Goal: Information Seeking & Learning: Learn about a topic

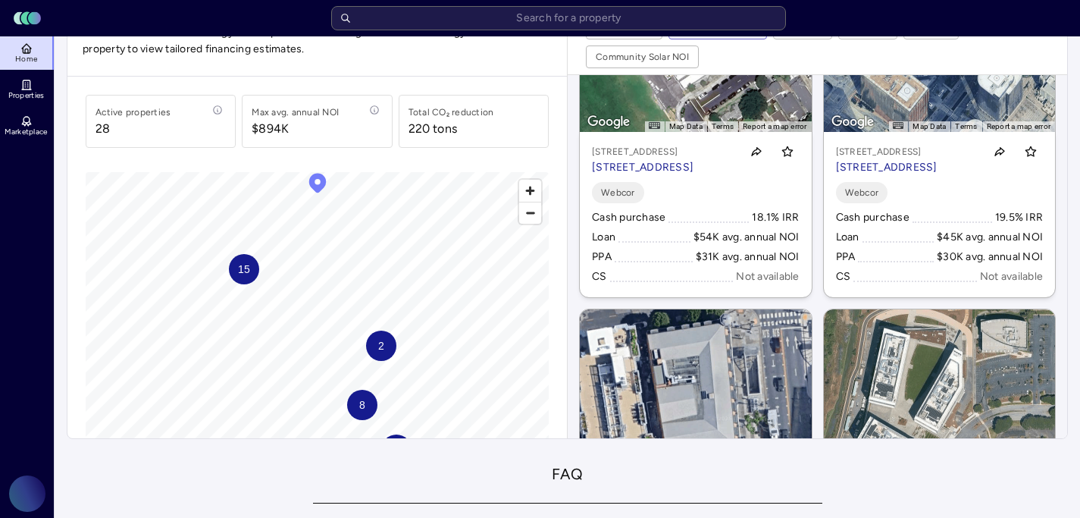
scroll to position [1202, 0]
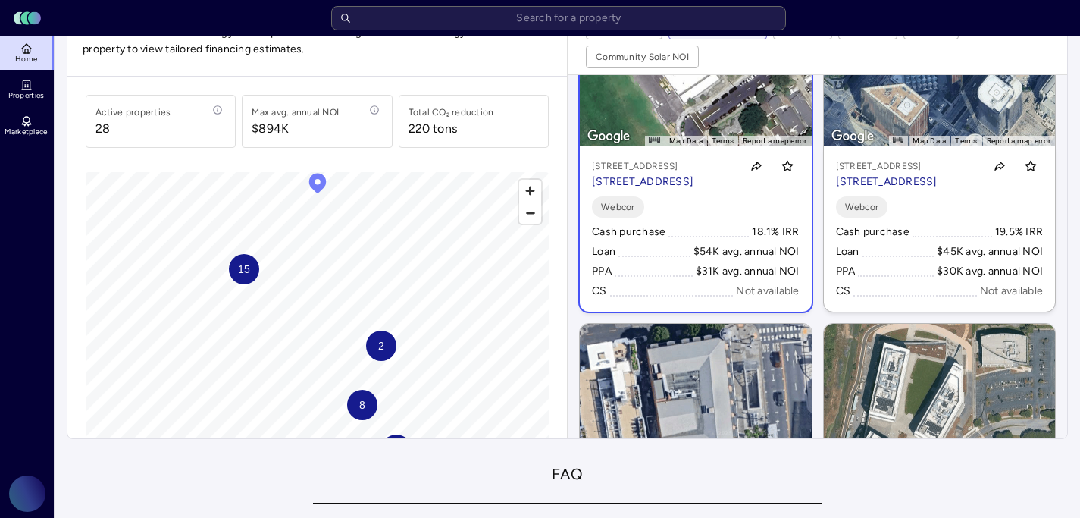
click at [694, 190] on p "[STREET_ADDRESS]" at bounding box center [643, 182] width 102 height 17
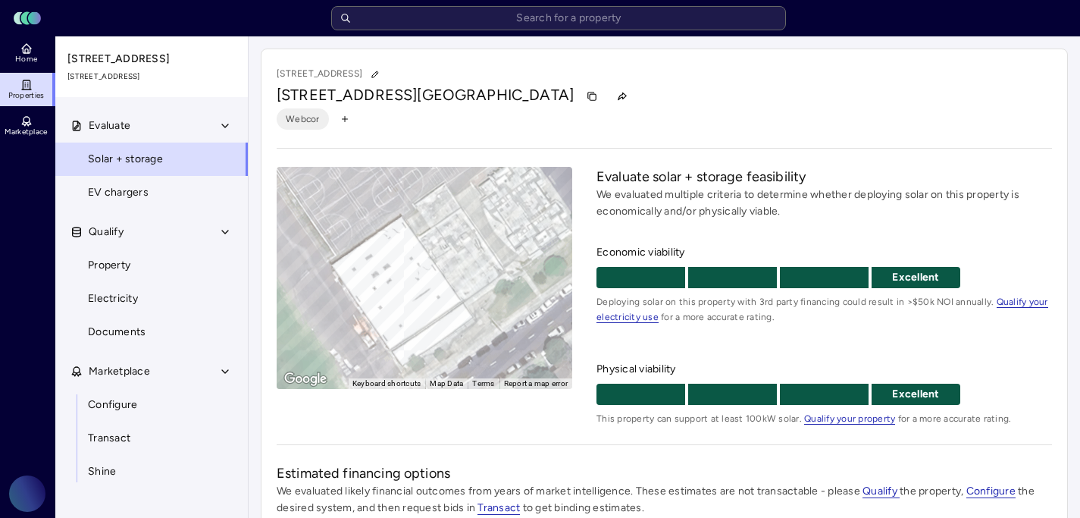
click at [448, 93] on span "[GEOGRAPHIC_DATA]" at bounding box center [495, 95] width 157 height 18
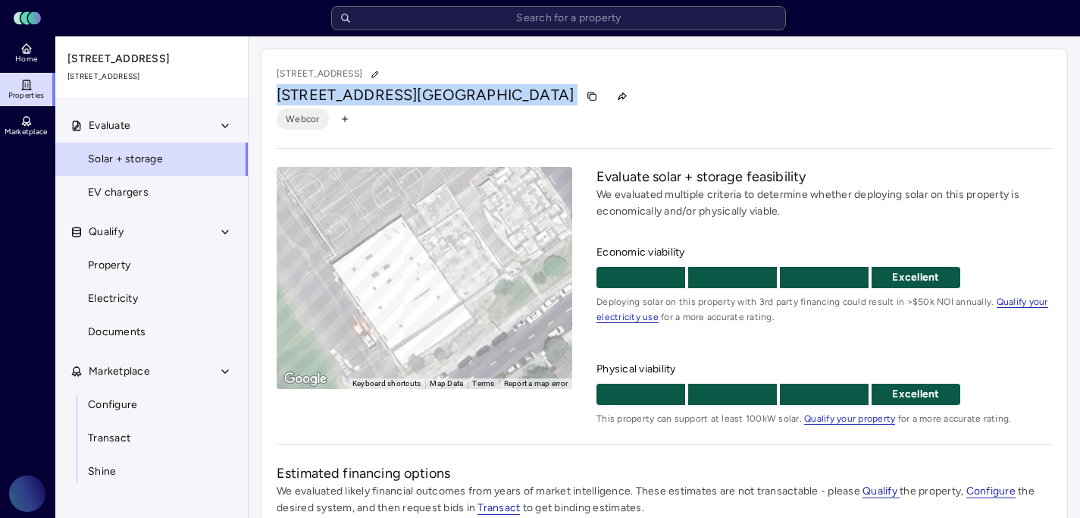
click at [448, 93] on span "[GEOGRAPHIC_DATA]" at bounding box center [495, 95] width 157 height 18
copy div "[STREET_ADDRESS]"
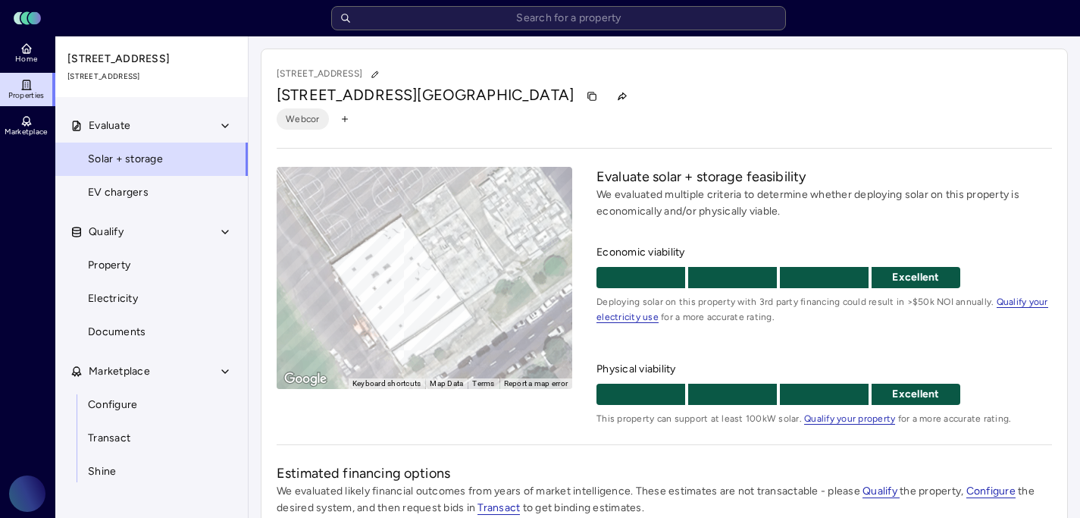
click at [839, 94] on div "[STREET_ADDRESS]" at bounding box center [664, 96] width 775 height 24
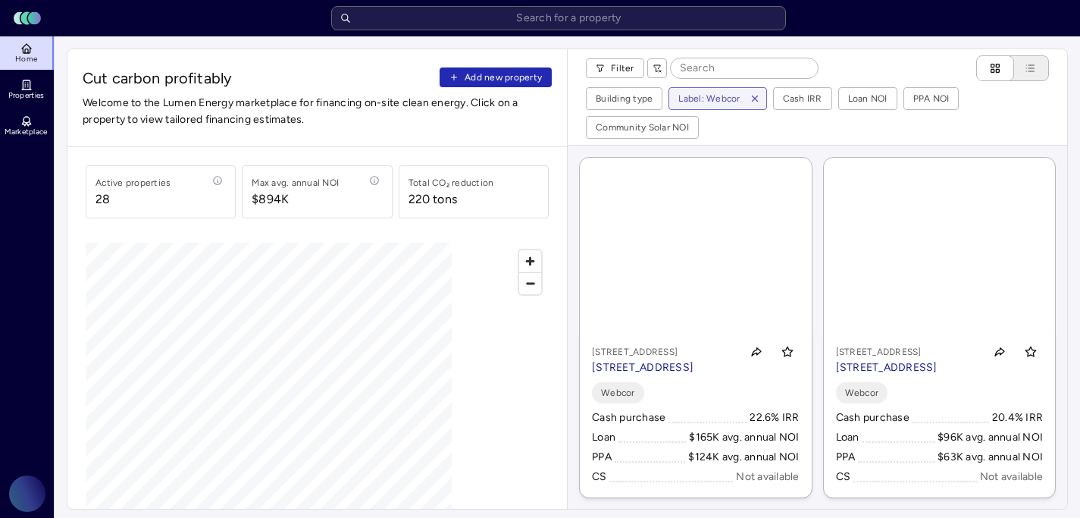
scroll to position [70, 0]
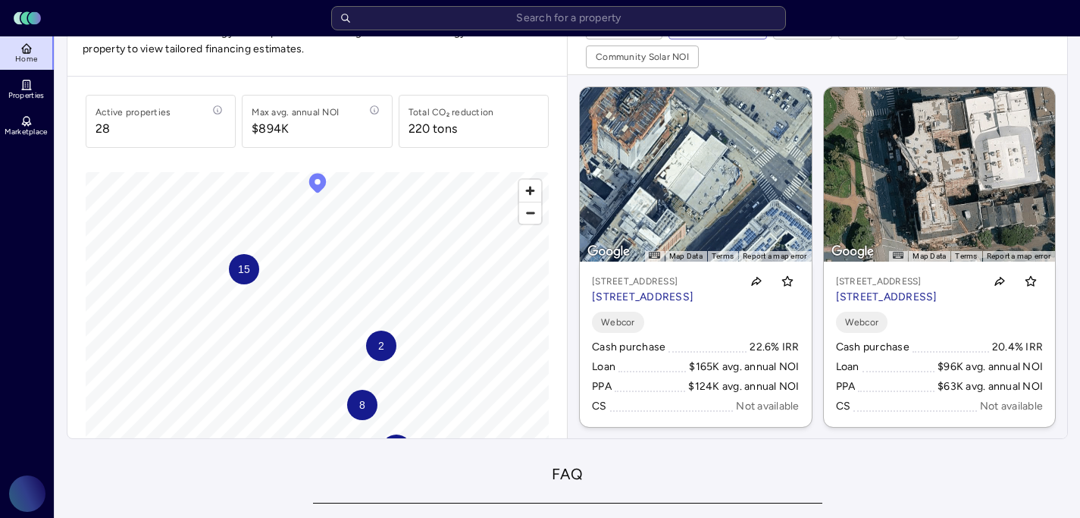
click at [235, 277] on div "15" at bounding box center [244, 269] width 30 height 30
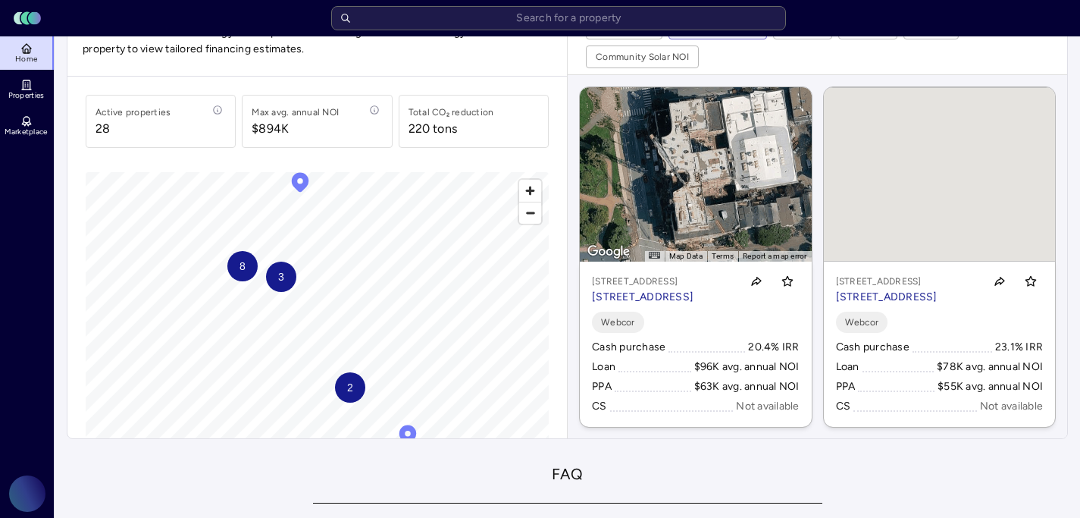
click at [280, 277] on span "3" at bounding box center [281, 276] width 6 height 17
